Goal: Task Accomplishment & Management: Use online tool/utility

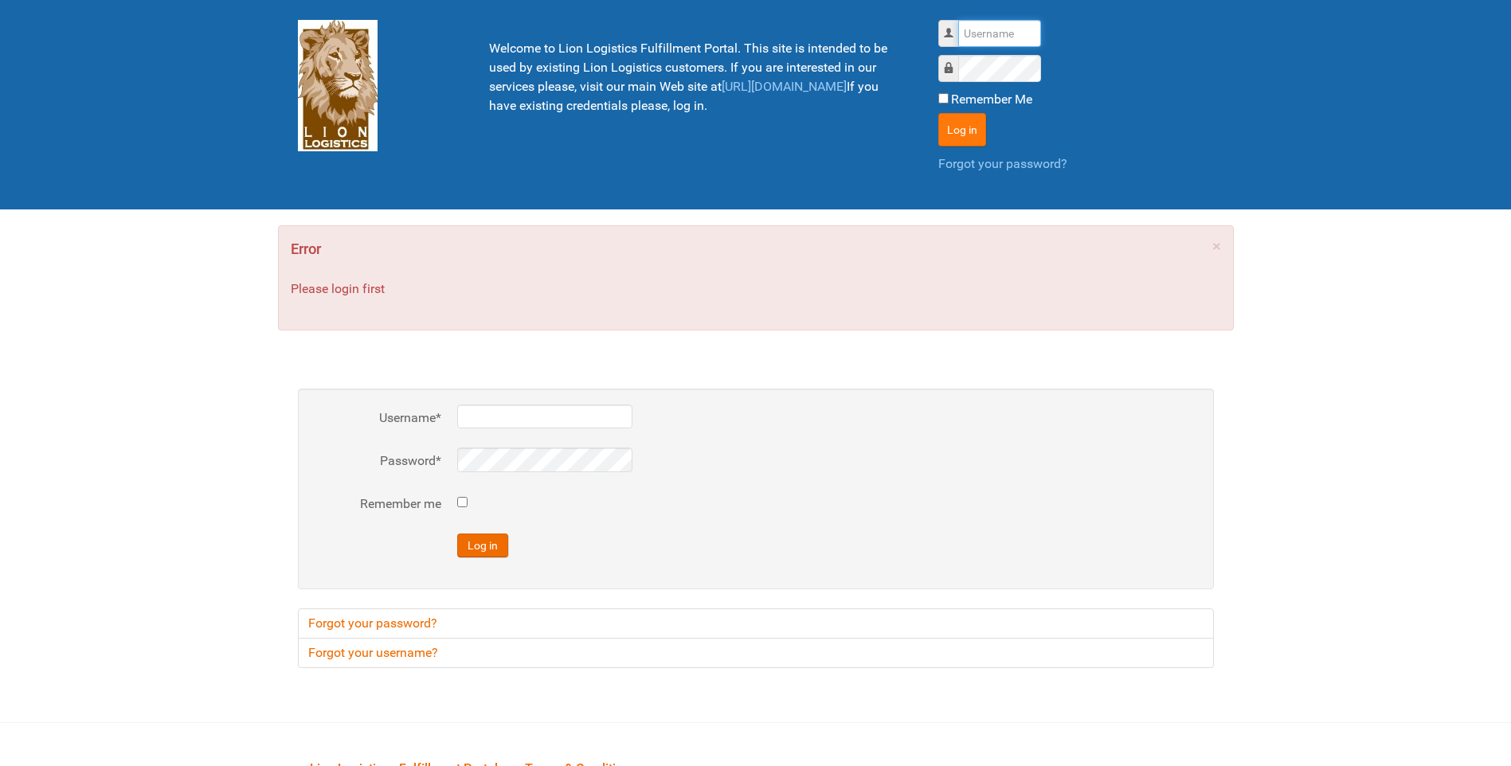
type input "lion"
click at [964, 117] on button "Log in" at bounding box center [962, 129] width 48 height 33
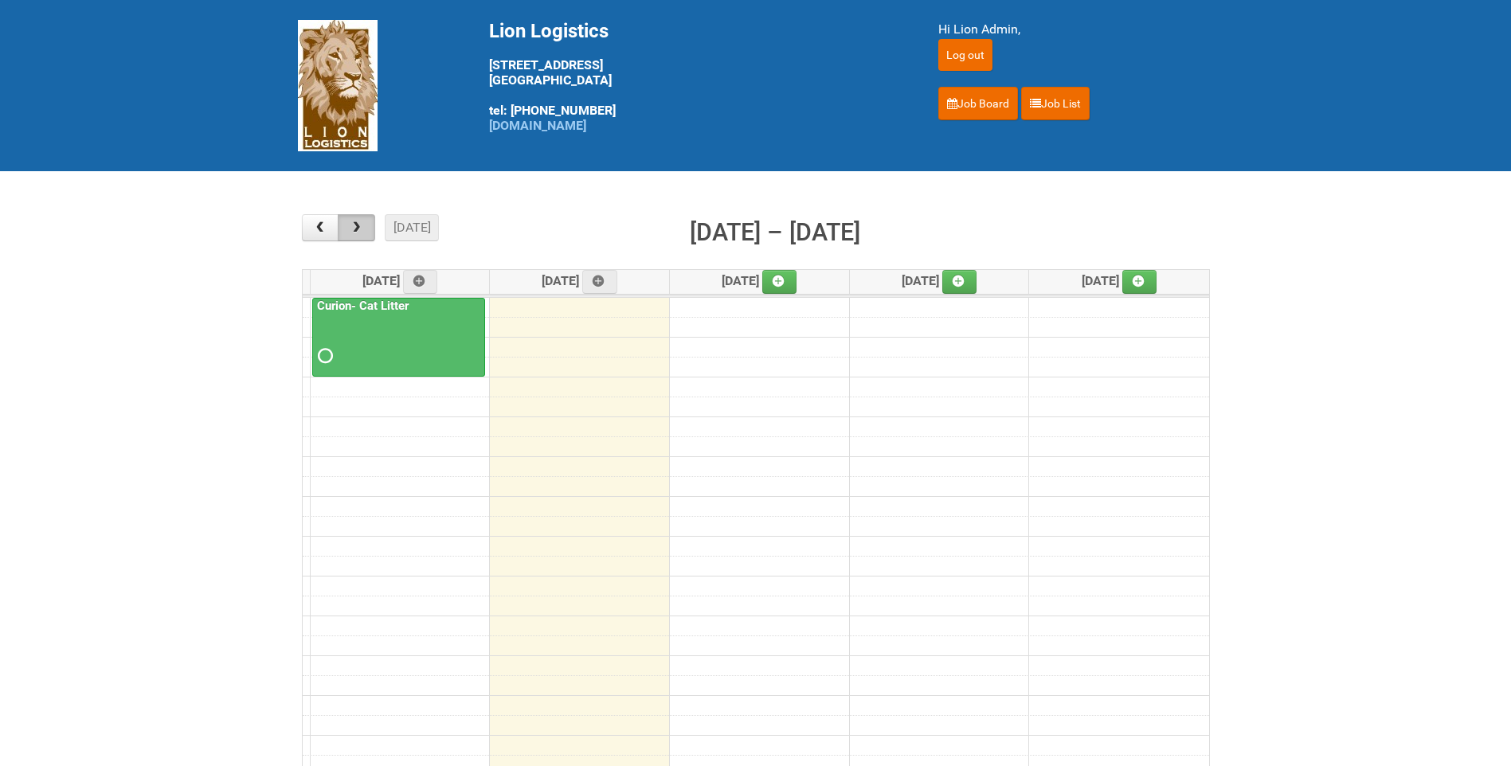
click at [358, 229] on span "button" at bounding box center [356, 227] width 15 height 13
